Goal: Entertainment & Leisure: Browse casually

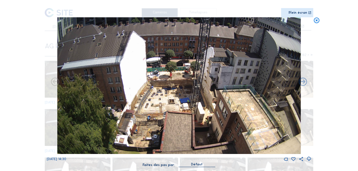
click at [318, 20] on icon at bounding box center [316, 20] width 7 height 7
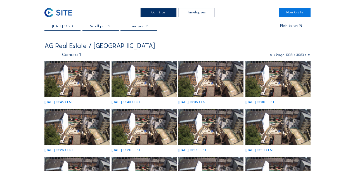
click at [73, 77] on img at bounding box center [76, 79] width 65 height 37
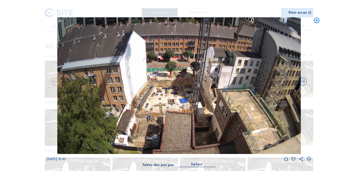
click at [315, 20] on icon at bounding box center [316, 20] width 7 height 7
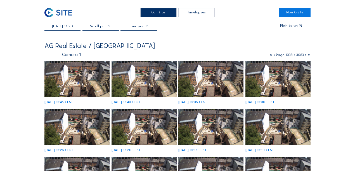
click at [195, 12] on div "Timelapses" at bounding box center [196, 12] width 36 height 9
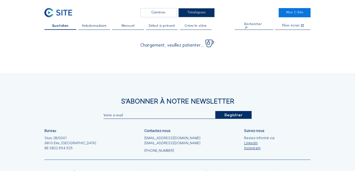
click at [165, 14] on div "Caméras" at bounding box center [158, 12] width 36 height 9
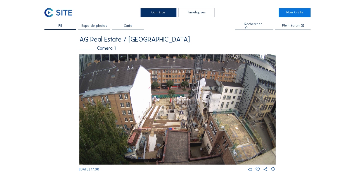
click at [102, 46] on div "Camera 1" at bounding box center [177, 48] width 196 height 5
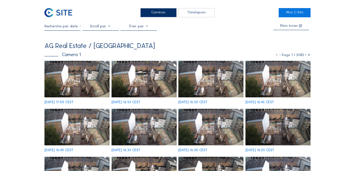
click at [80, 74] on img at bounding box center [76, 79] width 65 height 37
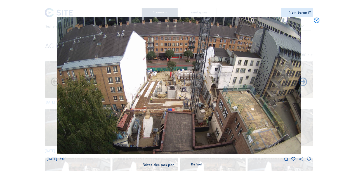
click at [307, 159] on icon at bounding box center [308, 159] width 5 height 6
